Goal: Navigation & Orientation: Understand site structure

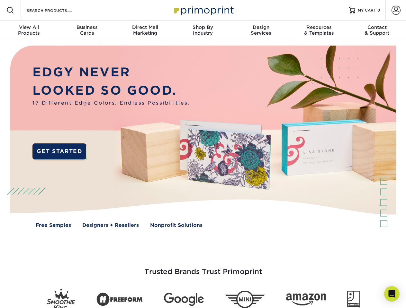
click at [203, 154] on img at bounding box center [203, 141] width 402 height 201
click at [10, 10] on span at bounding box center [10, 10] width 8 height 8
click at [395, 10] on span at bounding box center [395, 10] width 9 height 9
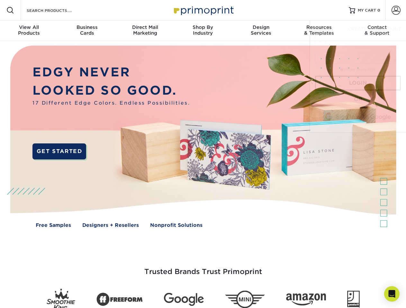
click at [29, 31] on div "View All Products" at bounding box center [29, 30] width 58 height 12
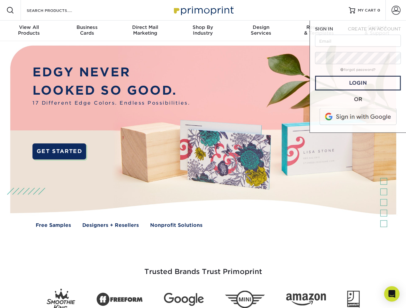
click at [87, 31] on div "Business Cards" at bounding box center [87, 30] width 58 height 12
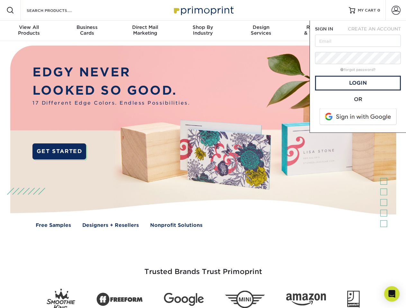
click at [145, 31] on div "Direct Mail Marketing" at bounding box center [145, 30] width 58 height 12
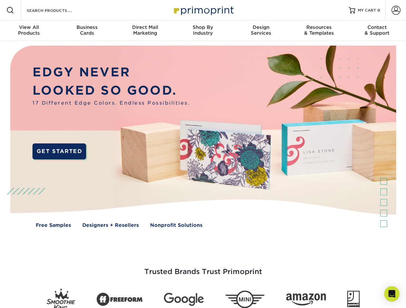
click at [203, 31] on div "Shop By Industry" at bounding box center [203, 30] width 58 height 12
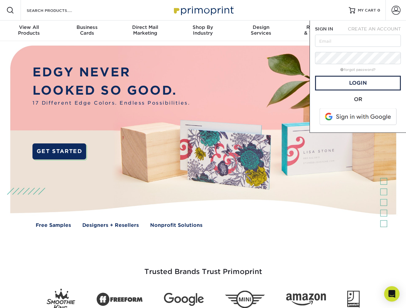
click at [261, 31] on div "Design Services" at bounding box center [261, 30] width 58 height 12
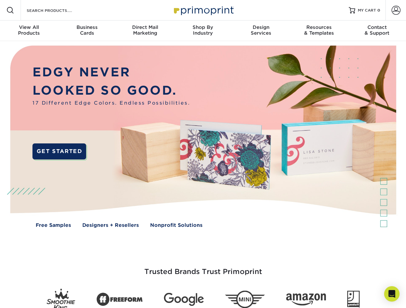
click at [319, 31] on span "SIGN IN" at bounding box center [324, 28] width 18 height 5
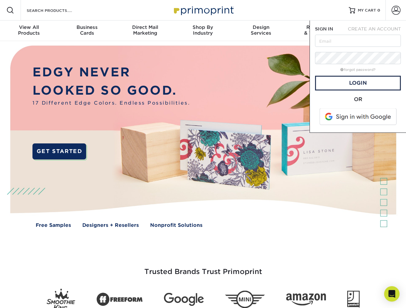
click at [377, 31] on div "Contact & Support" at bounding box center [377, 30] width 58 height 12
